Goal: Task Accomplishment & Management: Manage account settings

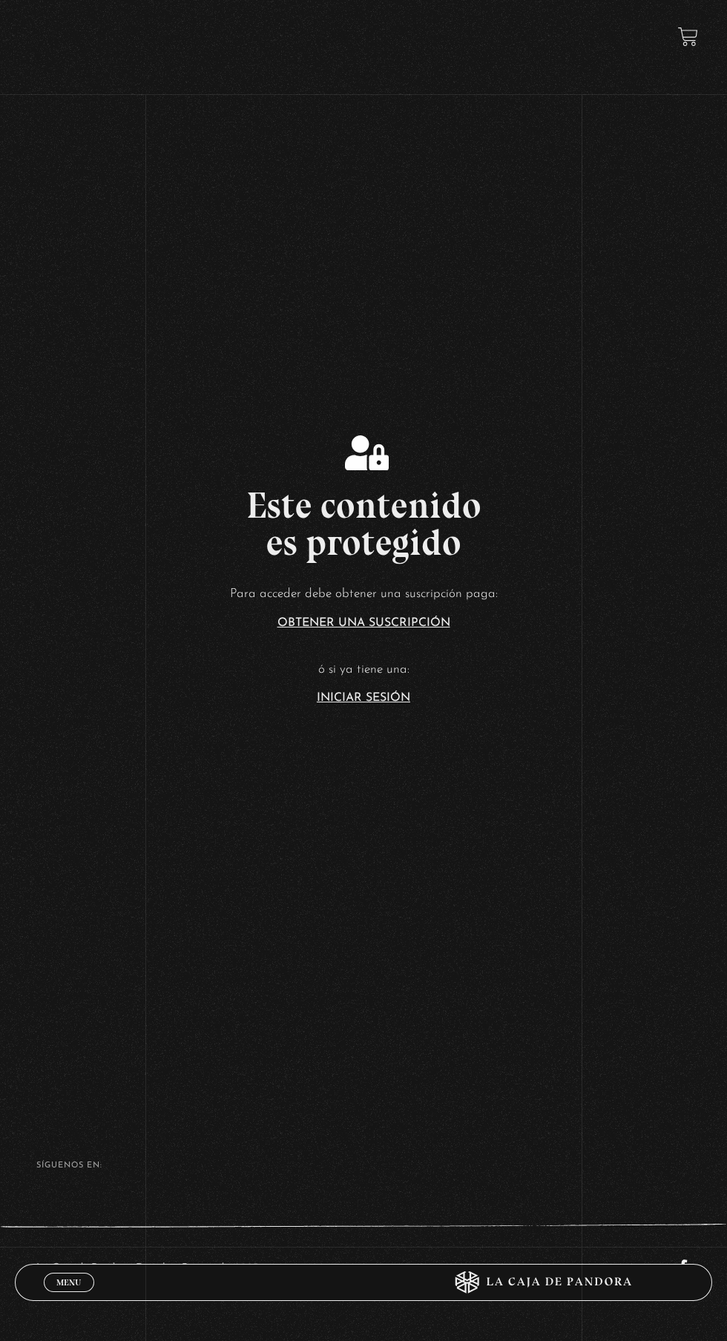
click at [400, 704] on link "Iniciar Sesión" at bounding box center [363, 698] width 93 height 12
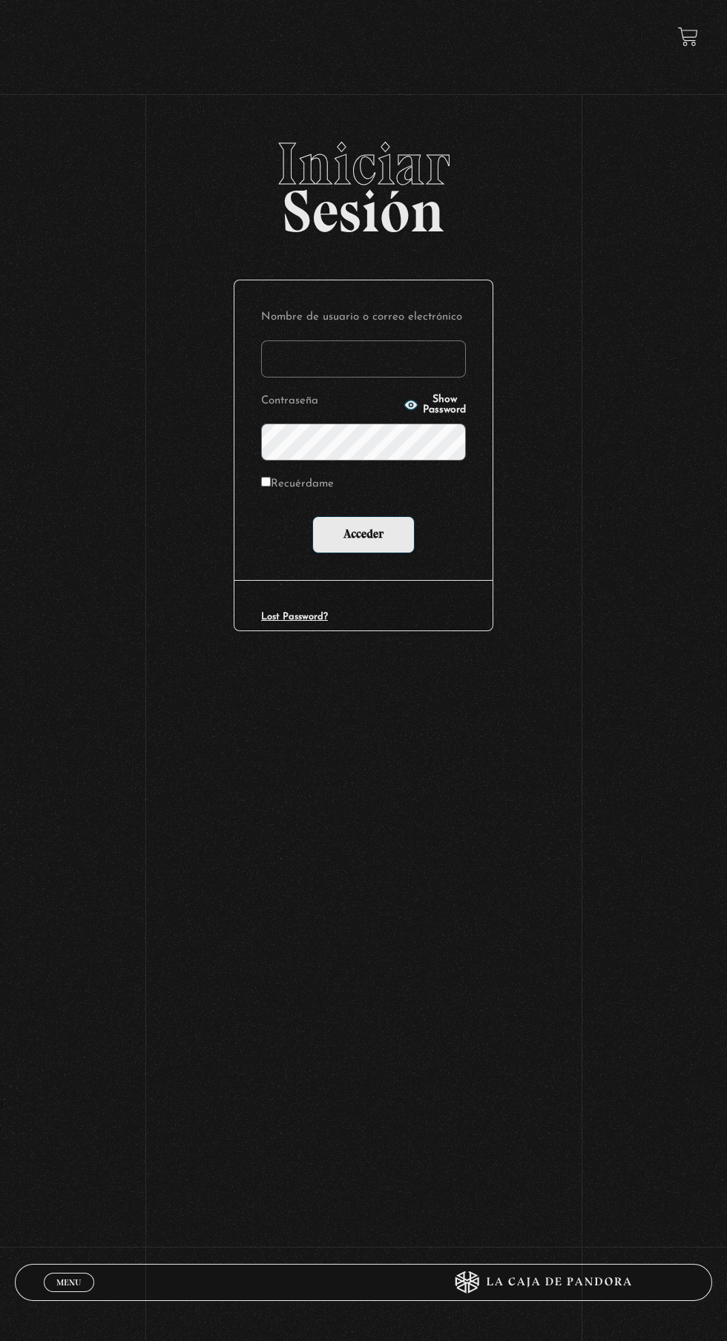
click at [387, 369] on input "Nombre de usuario o correo electrónico" at bounding box center [363, 358] width 205 height 37
type input "[EMAIL_ADDRESS][DOMAIN_NAME]"
click at [312, 516] on input "Acceder" at bounding box center [363, 534] width 102 height 37
click at [386, 553] on input "Acceder" at bounding box center [363, 534] width 102 height 37
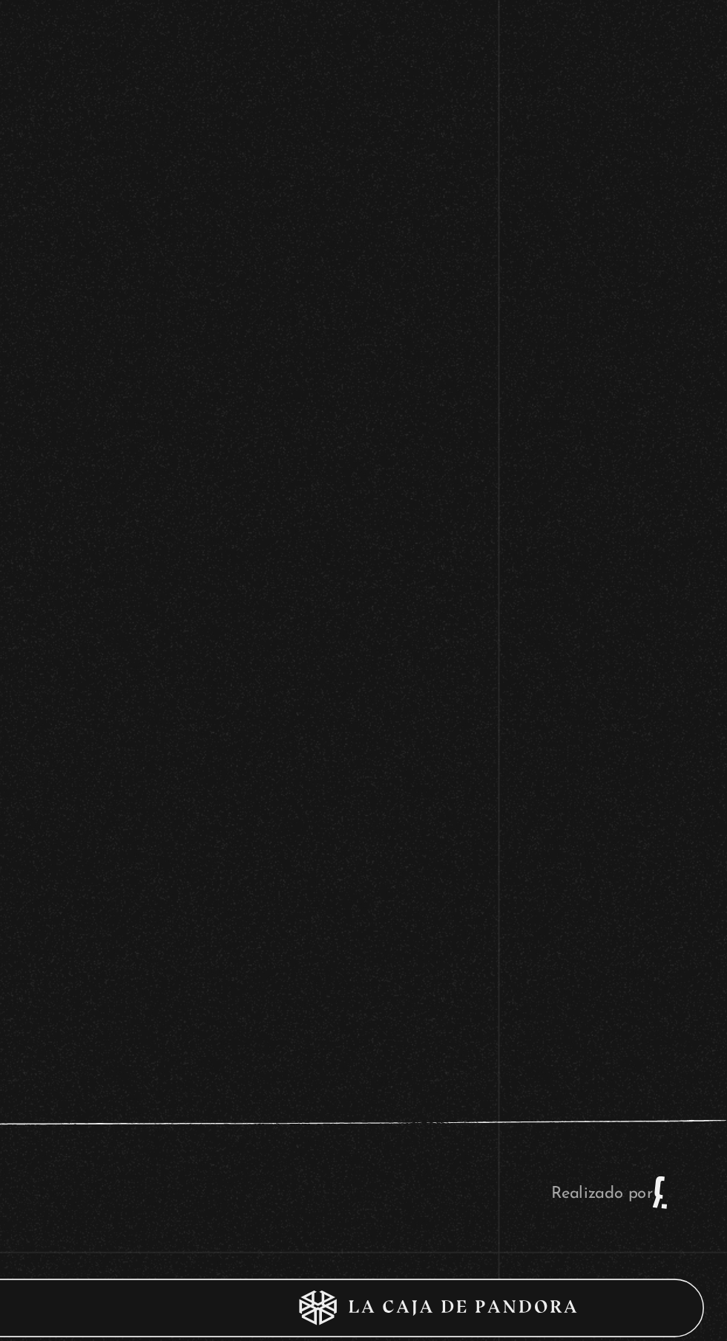
scroll to position [67, 0]
